Goal: Transaction & Acquisition: Download file/media

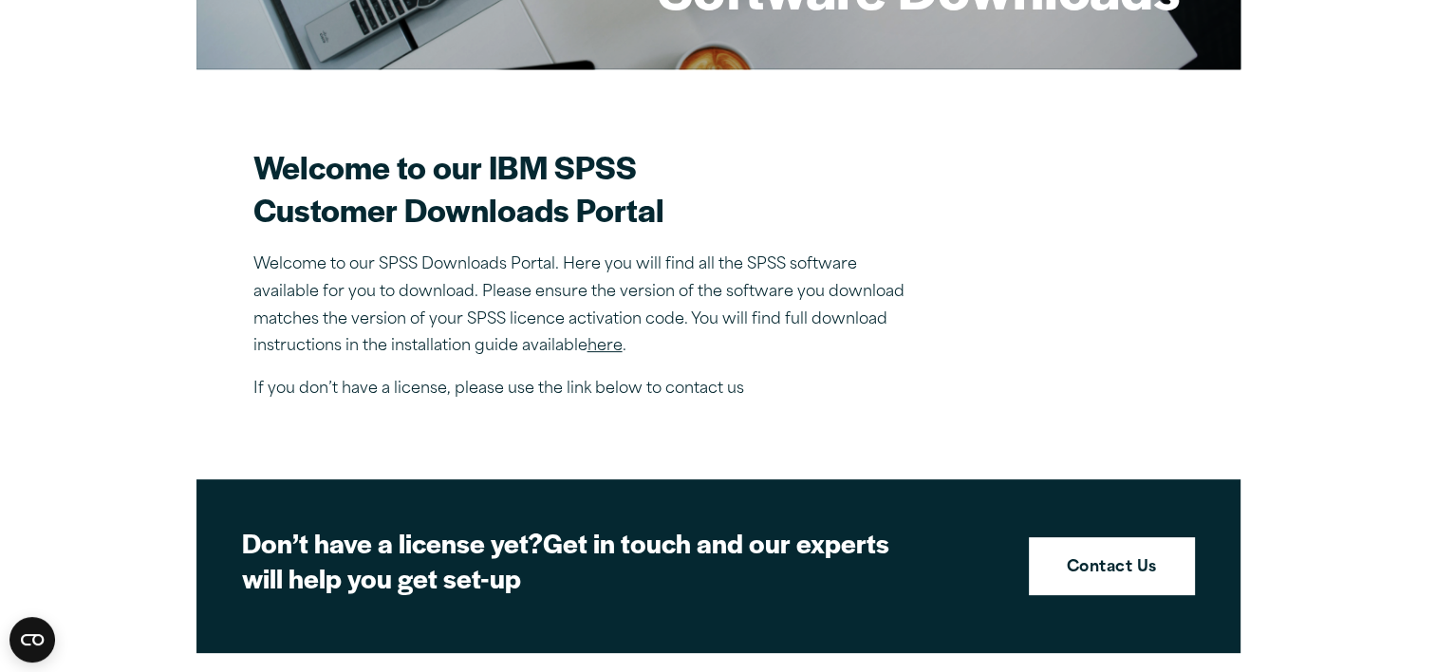
scroll to position [458, 0]
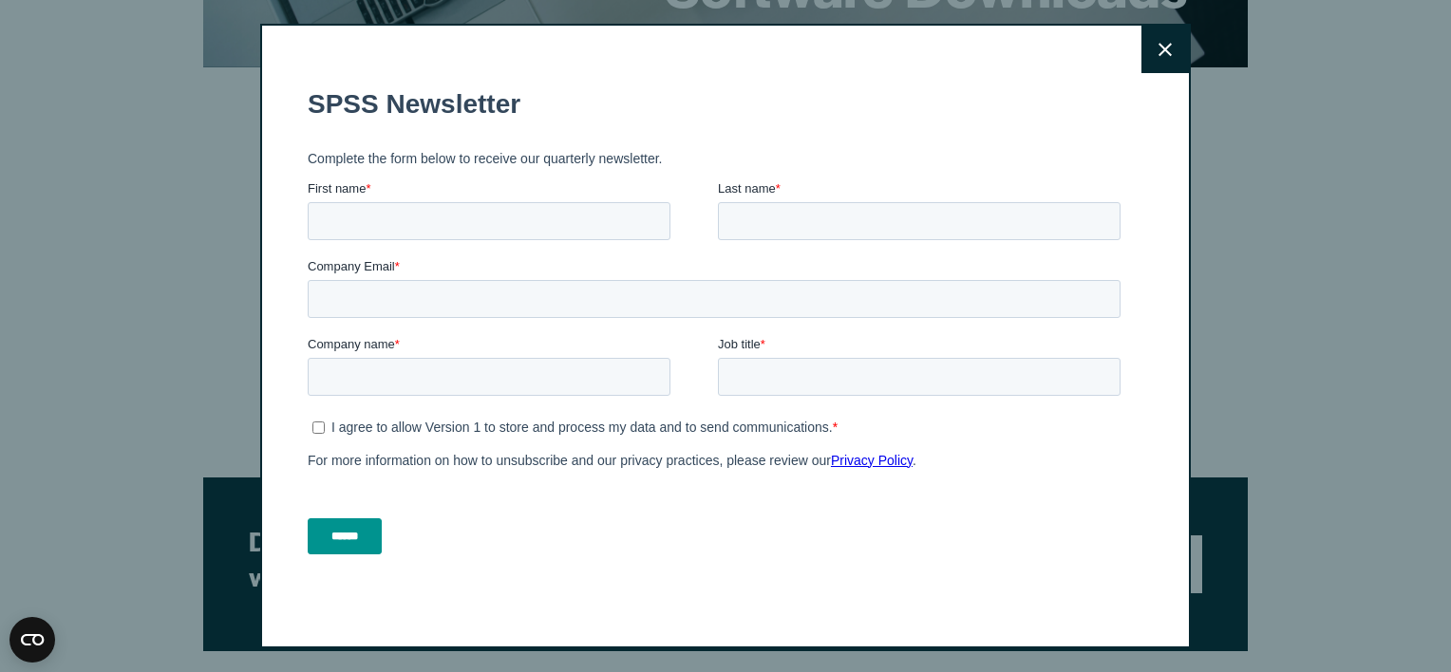
click at [1158, 55] on icon at bounding box center [1164, 49] width 13 height 13
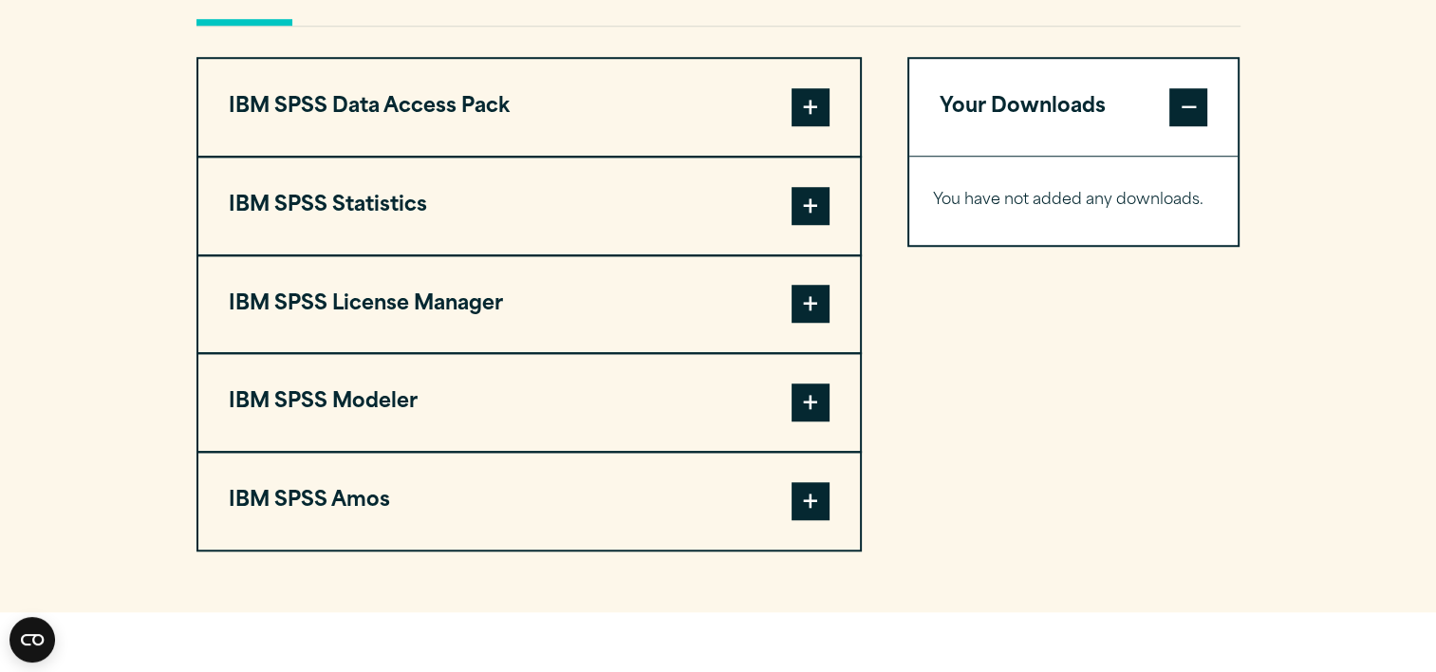
scroll to position [1485, 0]
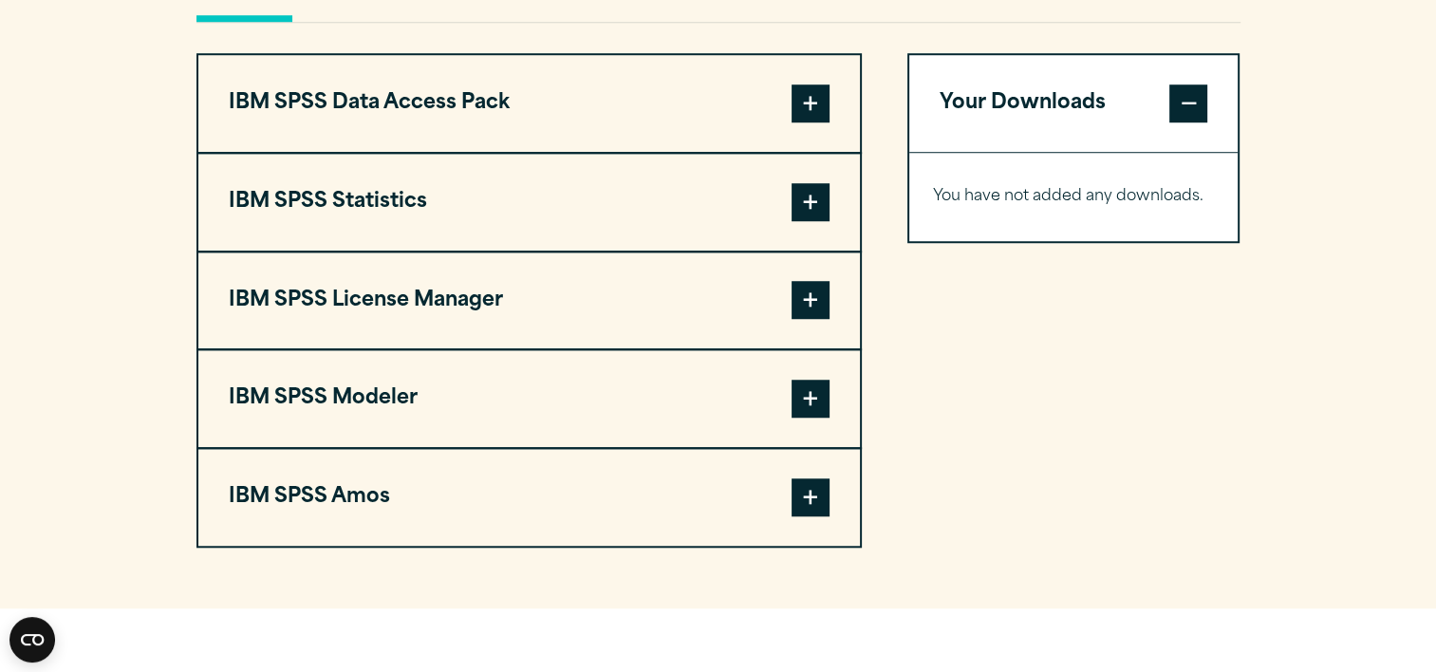
click at [815, 193] on span at bounding box center [811, 202] width 38 height 38
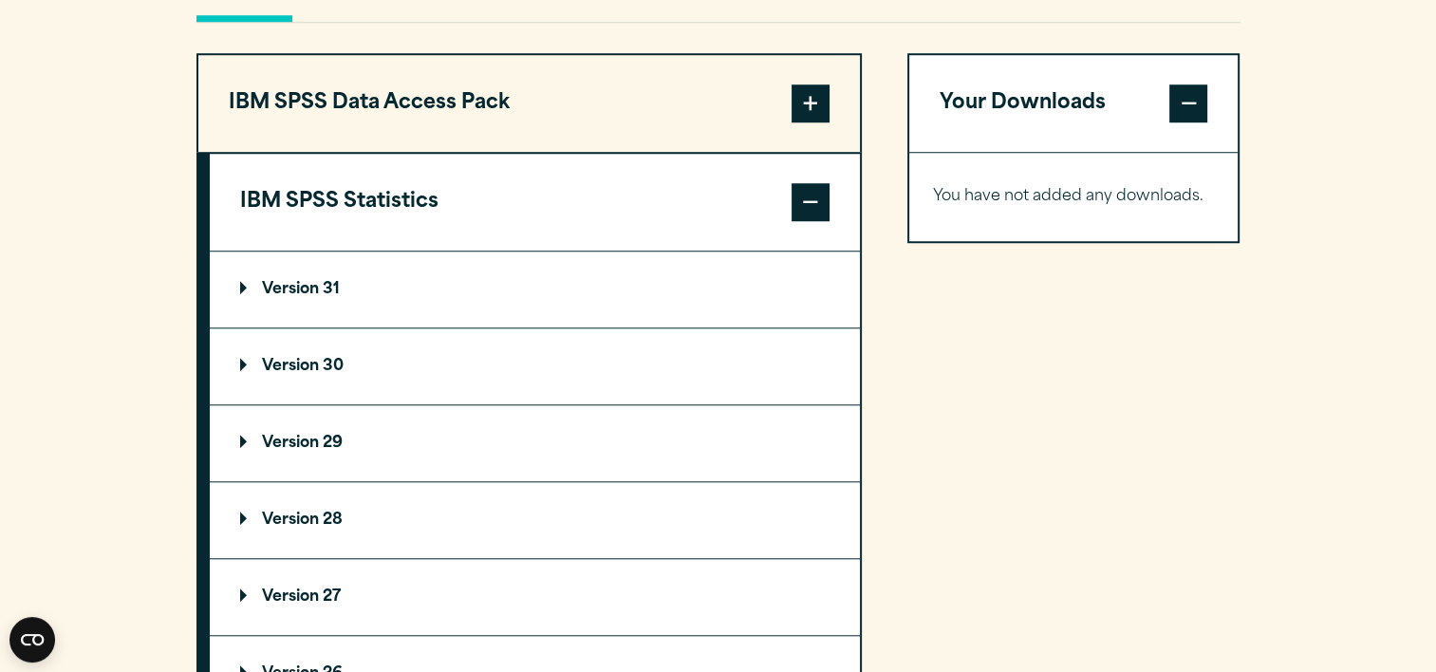
click at [311, 423] on summary "Version 29" at bounding box center [535, 443] width 650 height 76
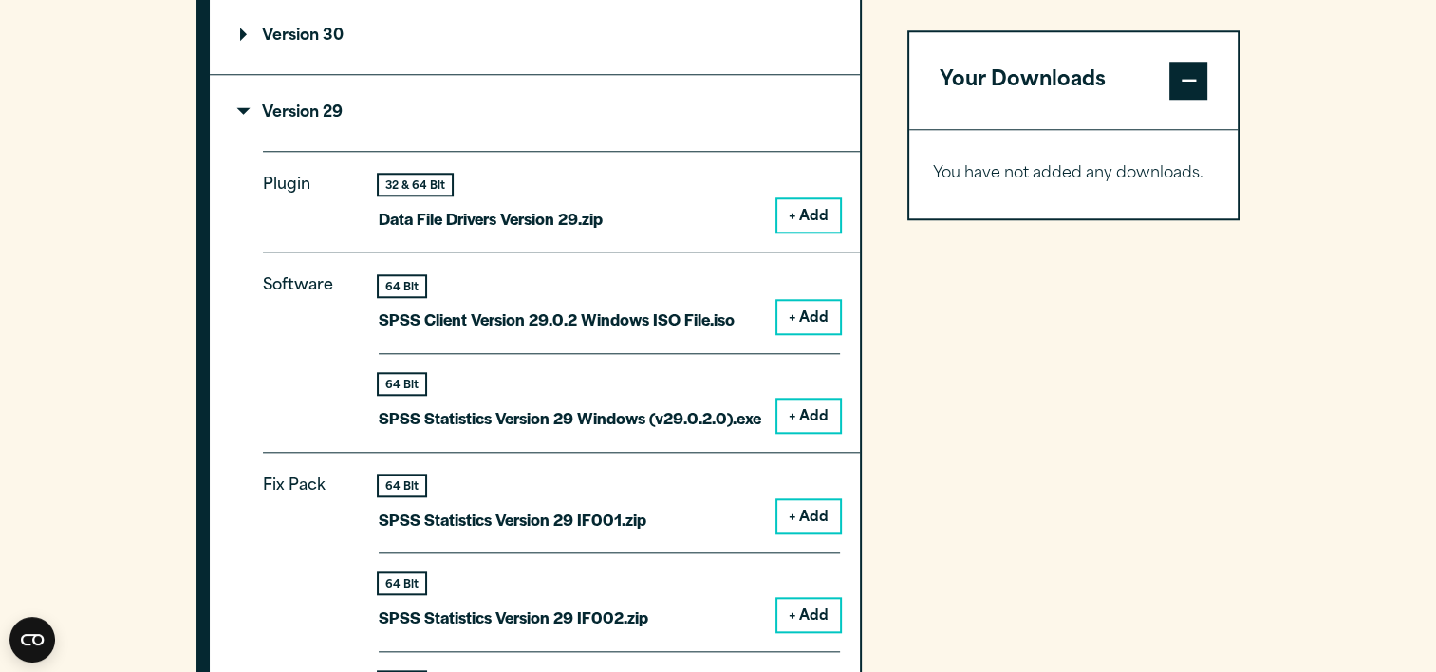
scroll to position [1838, 0]
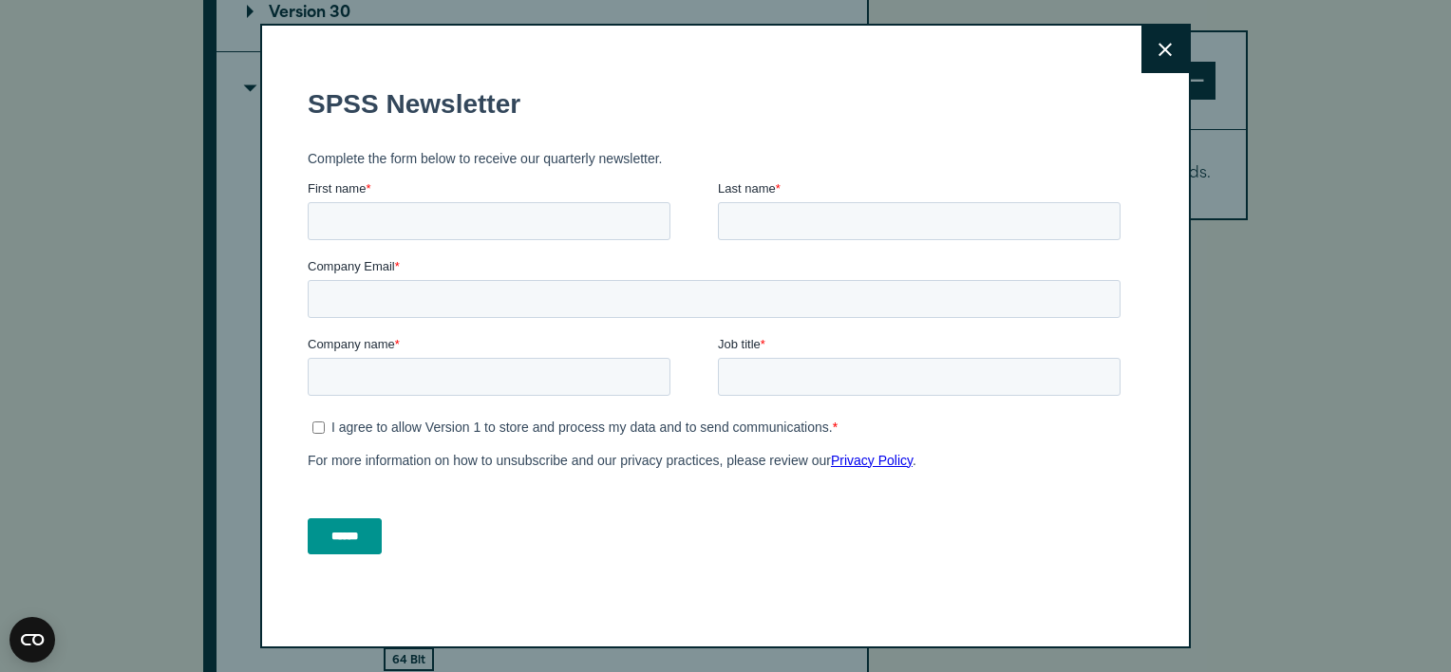
click at [1143, 57] on button "Close" at bounding box center [1164, 49] width 47 height 47
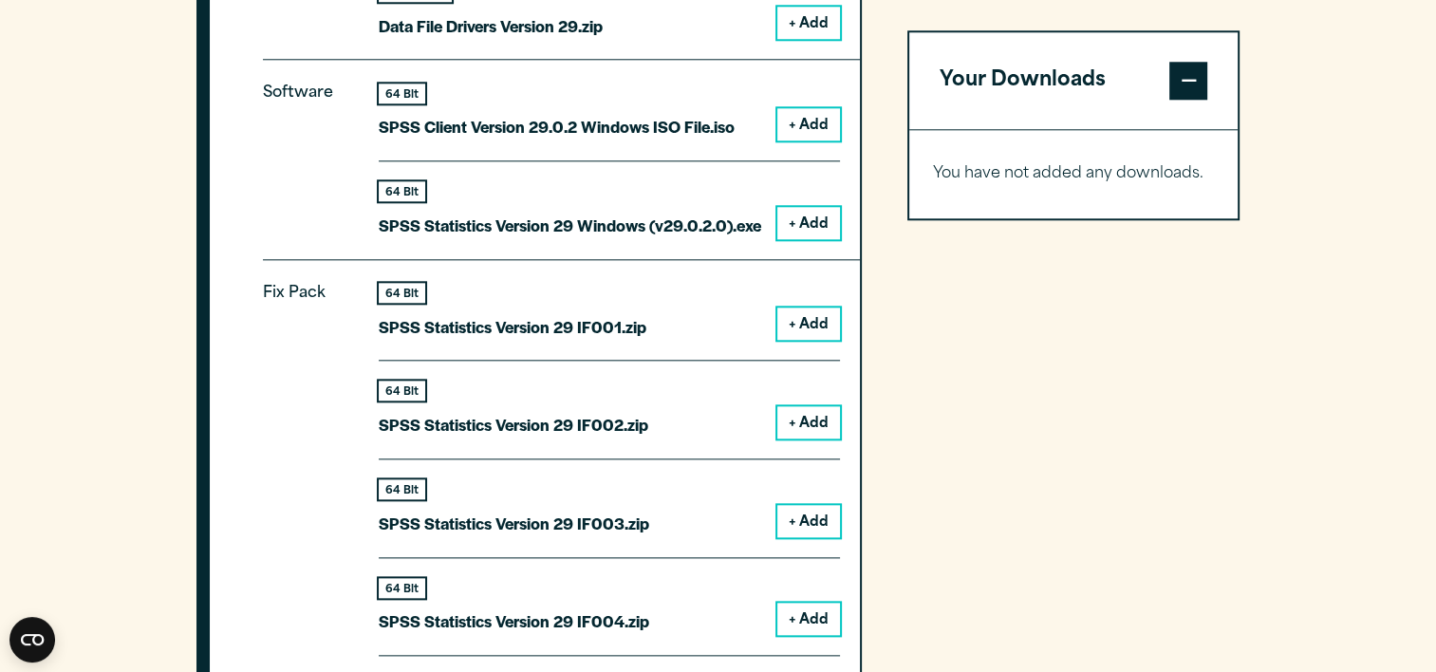
scroll to position [2011, 0]
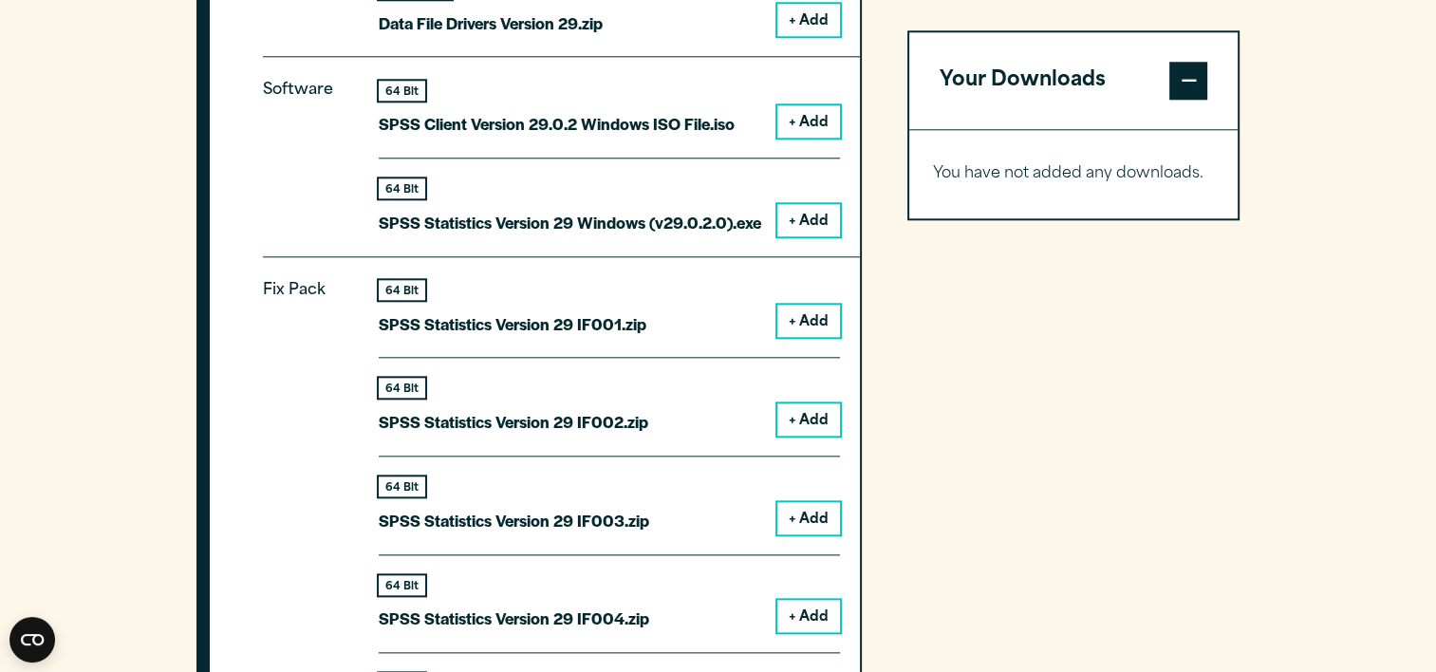
click at [797, 216] on button "+ Add" at bounding box center [808, 220] width 63 height 32
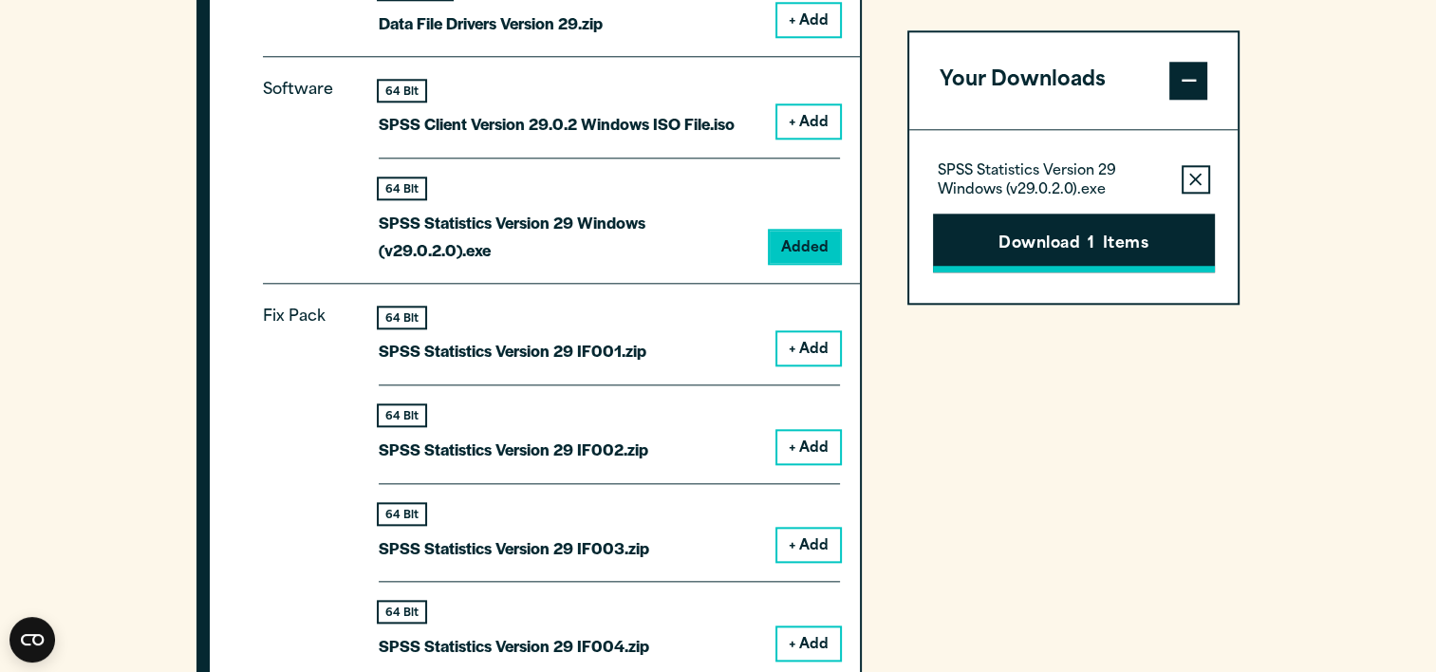
click at [1031, 258] on button "Download 1 Items" at bounding box center [1074, 243] width 282 height 59
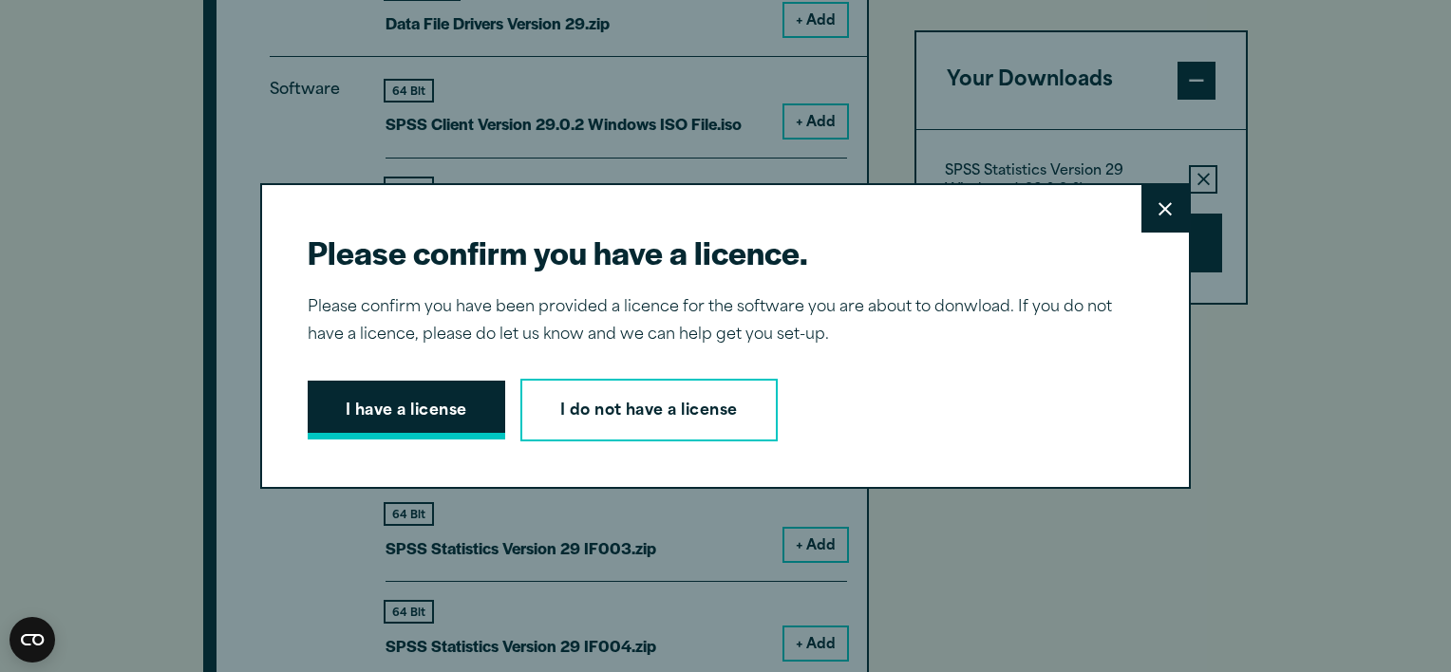
click at [458, 399] on button "I have a license" at bounding box center [406, 410] width 197 height 59
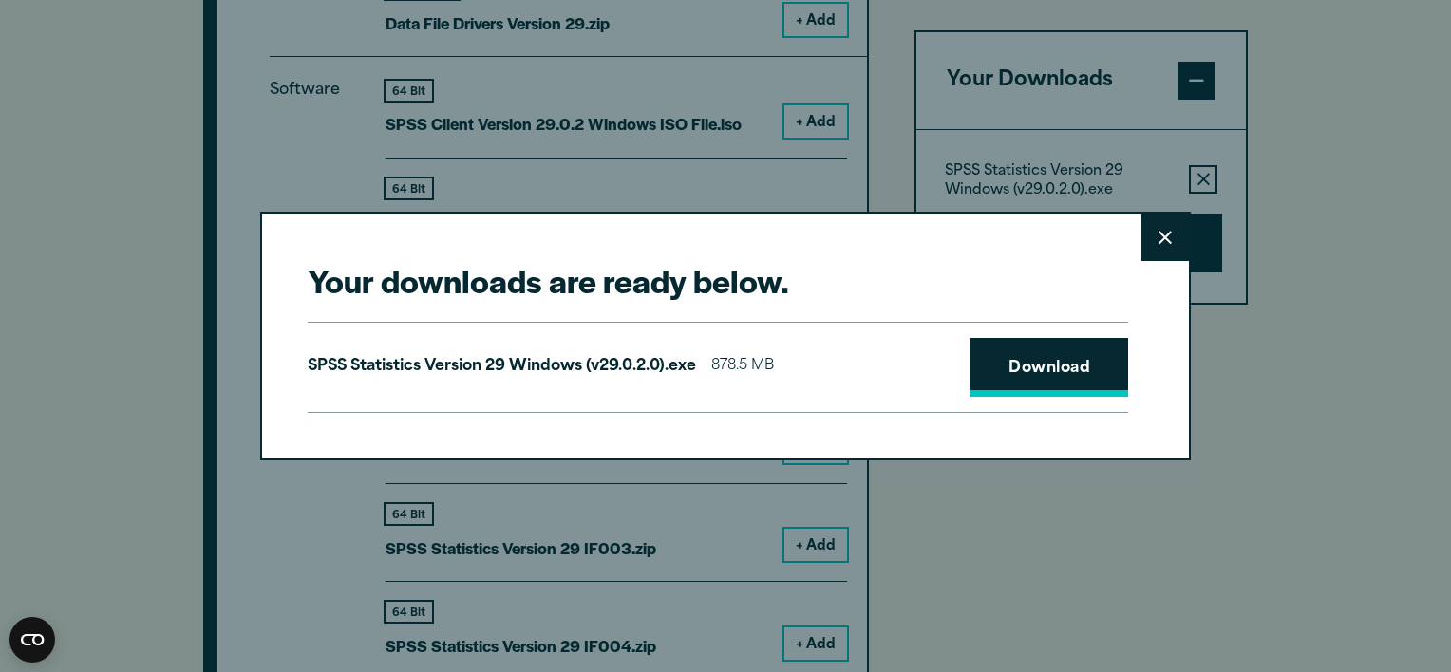
click at [1002, 368] on link "Download" at bounding box center [1049, 367] width 158 height 59
drag, startPoint x: 1154, startPoint y: 239, endPoint x: 1155, endPoint y: 221, distance: 18.1
click at [1155, 221] on button "Close" at bounding box center [1164, 237] width 47 height 47
